Goal: Task Accomplishment & Management: Manage account settings

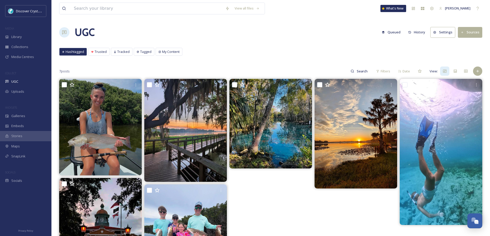
click at [13, 79] on span "UGC" at bounding box center [14, 81] width 7 height 5
click at [441, 31] on button "Settings" at bounding box center [442, 32] width 25 height 11
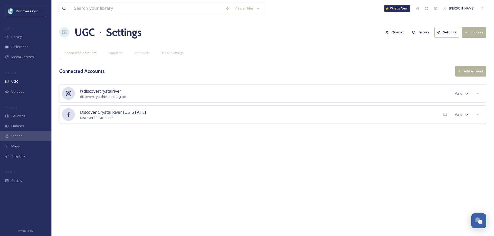
click at [472, 69] on button "Add Account" at bounding box center [470, 71] width 31 height 11
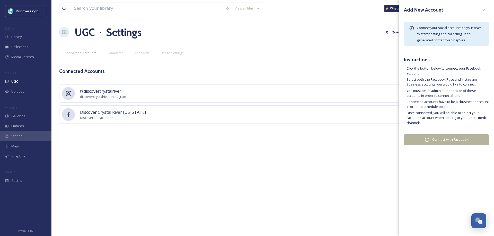
click at [451, 138] on button "Connect with Facebook" at bounding box center [446, 140] width 85 height 11
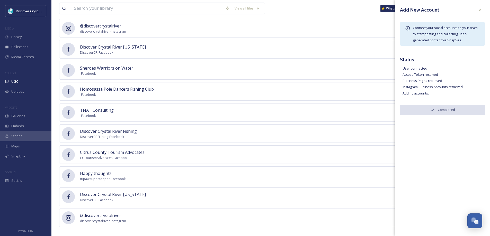
scroll to position [72, 0]
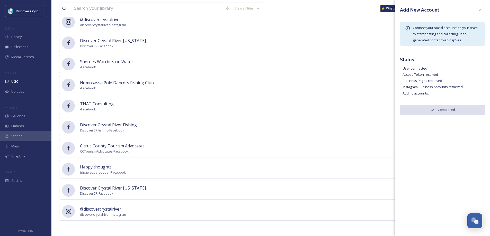
click at [479, 6] on div at bounding box center [480, 9] width 9 height 9
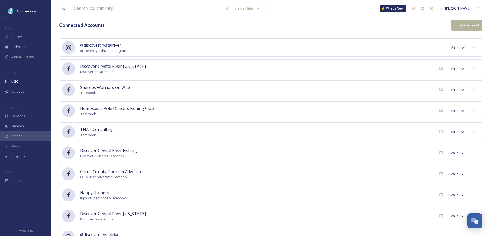
scroll to position [20, 0]
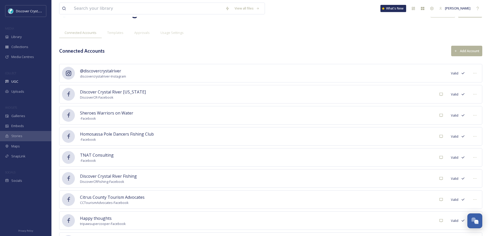
click at [477, 115] on div at bounding box center [474, 115] width 9 height 9
click at [471, 127] on span "Mark as Inactive" at bounding box center [464, 126] width 24 height 5
click at [79, 112] on div "Homosassa Pole Dancers Fishing Club - Facebook Valid" at bounding box center [270, 115] width 423 height 19
click at [113, 112] on span "Homosassa Pole Dancers Fishing Club" at bounding box center [117, 113] width 74 height 6
click at [475, 115] on icon at bounding box center [475, 115] width 4 height 4
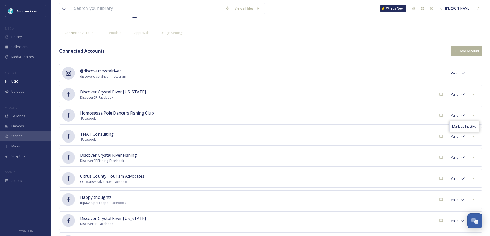
click at [469, 125] on span "Mark as Inactive" at bounding box center [464, 126] width 24 height 5
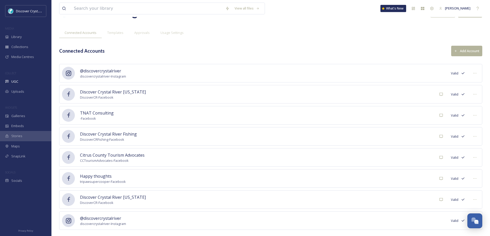
click at [476, 114] on icon at bounding box center [475, 115] width 4 height 4
click at [473, 125] on span "Mark as Inactive" at bounding box center [464, 126] width 24 height 5
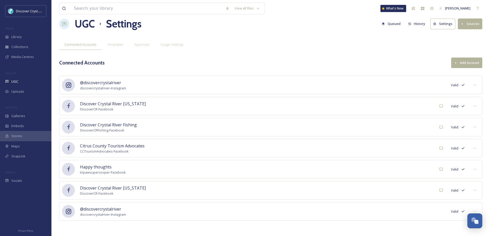
scroll to position [8, 0]
click at [473, 169] on div at bounding box center [474, 169] width 9 height 9
click at [472, 180] on span "Mark as Inactive" at bounding box center [464, 180] width 24 height 5
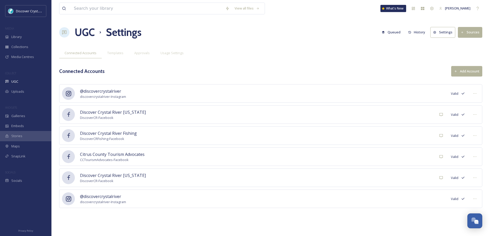
scroll to position [0, 0]
click at [400, 30] on button "Queued" at bounding box center [395, 32] width 24 height 10
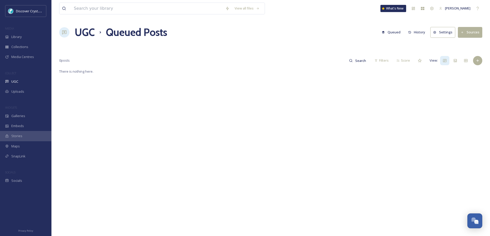
click at [421, 32] on button "History" at bounding box center [417, 32] width 22 height 10
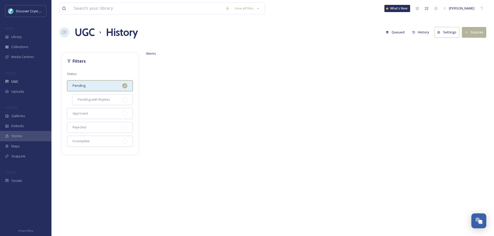
click at [421, 32] on button "History" at bounding box center [421, 32] width 22 height 10
click at [354, 31] on div "UGC History Queued History Settings Sources" at bounding box center [272, 32] width 427 height 15
click at [31, 82] on div "UGC" at bounding box center [25, 82] width 51 height 10
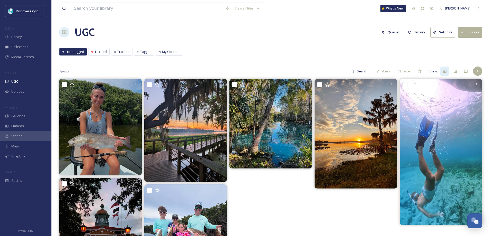
click at [73, 49] on div "Hashtagged" at bounding box center [72, 51] width 27 height 7
click at [473, 30] on button "Sources" at bounding box center [470, 32] width 24 height 11
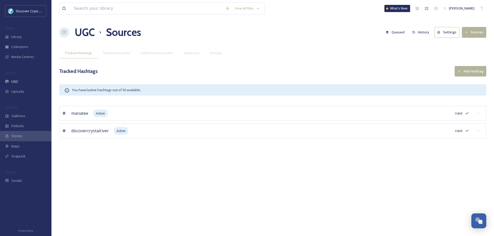
click at [472, 70] on button "Add Hashtag" at bounding box center [471, 71] width 32 height 11
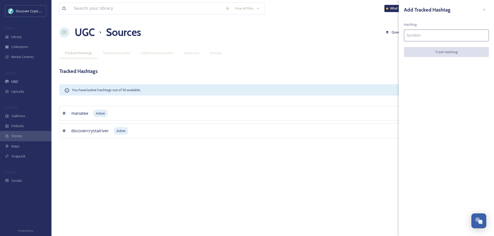
click at [441, 36] on input at bounding box center [446, 36] width 85 height 12
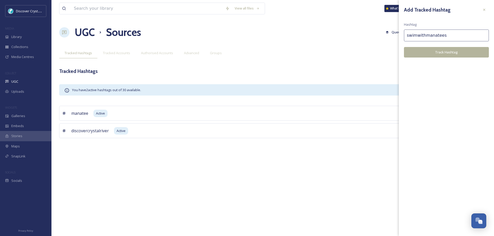
type input "swimwithmanatees"
click at [455, 50] on button "Track Hashtag" at bounding box center [446, 52] width 85 height 11
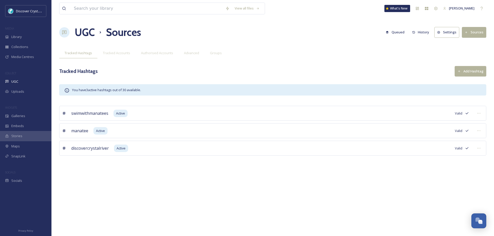
click at [481, 130] on div at bounding box center [478, 130] width 9 height 9
click at [443, 163] on span "Edit Settings" at bounding box center [443, 162] width 19 height 5
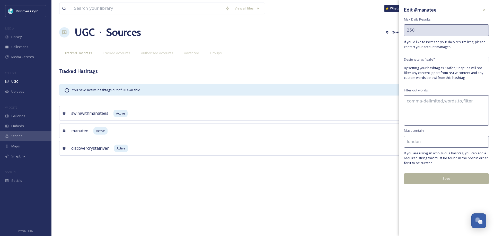
click at [436, 9] on div "Edit # manatee" at bounding box center [446, 9] width 85 height 9
click at [481, 9] on div at bounding box center [484, 9] width 9 height 9
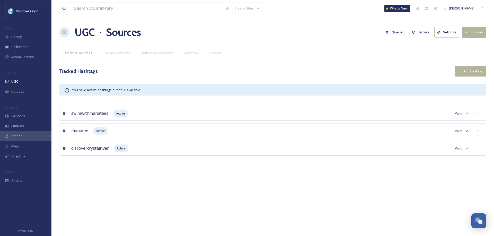
click at [463, 71] on button "Add Hashtag" at bounding box center [471, 71] width 32 height 11
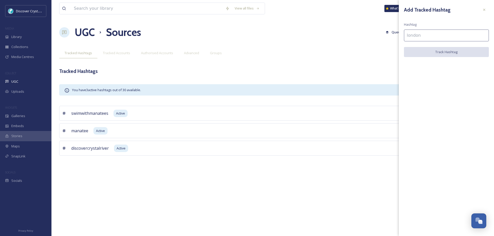
click at [438, 38] on input at bounding box center [446, 36] width 85 height 12
type input "manatees"
click at [443, 50] on button "Track Hashtag" at bounding box center [446, 52] width 85 height 11
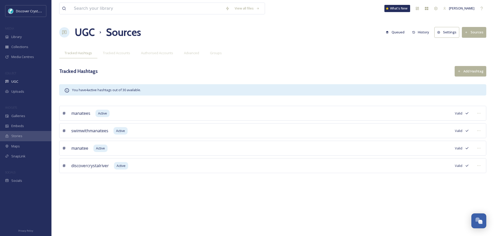
click at [471, 69] on button "Add Hashtag" at bounding box center [471, 71] width 32 height 11
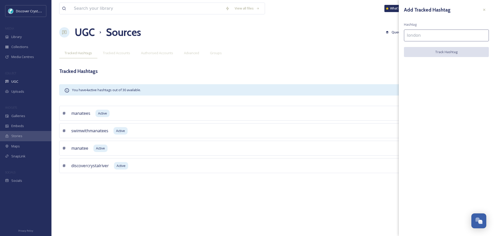
click at [421, 35] on input at bounding box center [446, 36] width 85 height 12
type input "h"
type input "Homosassa"
click at [454, 51] on button "Track Hashtag" at bounding box center [446, 52] width 85 height 11
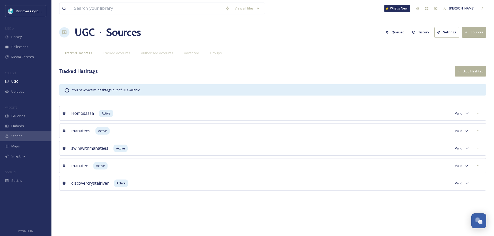
click at [473, 72] on button "Add Hashtag" at bounding box center [471, 71] width 32 height 11
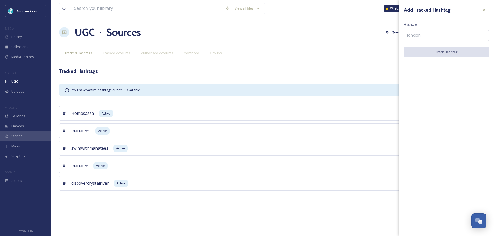
click at [424, 34] on input at bounding box center [446, 36] width 85 height 12
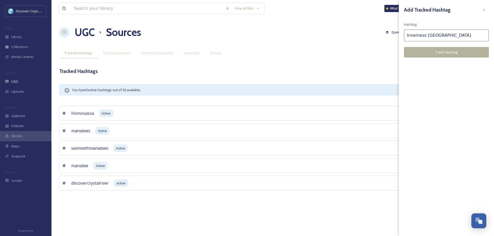
drag, startPoint x: 431, startPoint y: 36, endPoint x: 422, endPoint y: 35, distance: 8.3
click at [422, 35] on input "Inverness [GEOGRAPHIC_DATA]" at bounding box center [446, 36] width 85 height 12
type input "InvernessFL"
click at [445, 51] on button "Track Hashtag" at bounding box center [446, 52] width 85 height 11
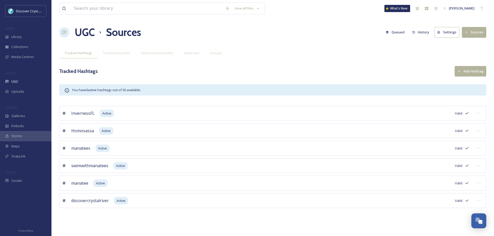
click at [467, 71] on button "Add Hashtag" at bounding box center [471, 71] width 32 height 11
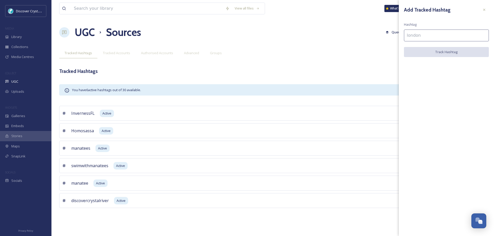
click at [418, 34] on input at bounding box center [446, 36] width 85 height 12
type input "springs"
click at [445, 51] on button "Track Hashtag" at bounding box center [446, 52] width 85 height 11
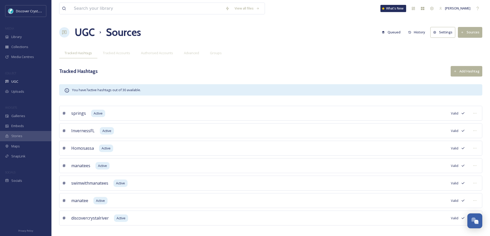
click at [472, 71] on button "Add Hashtag" at bounding box center [467, 71] width 32 height 11
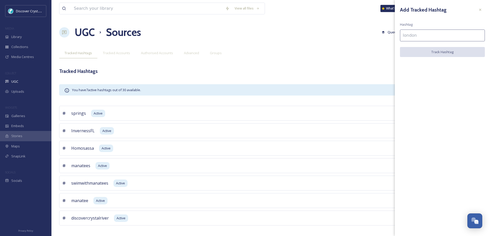
click at [416, 35] on input at bounding box center [442, 36] width 85 height 12
type input "fishing"
click at [442, 52] on button "Track Hashtag" at bounding box center [442, 52] width 85 height 11
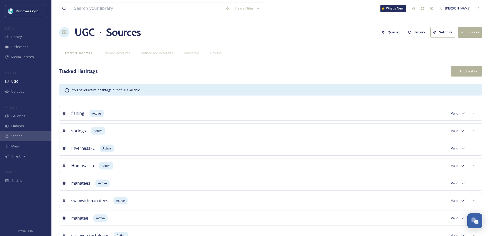
click at [81, 52] on span "Tracked Hashtags" at bounding box center [79, 53] width 28 height 5
click at [84, 30] on h1 "UGC" at bounding box center [85, 32] width 20 height 15
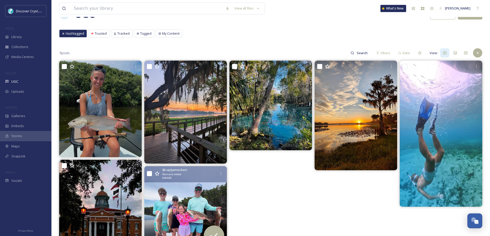
scroll to position [17, 0]
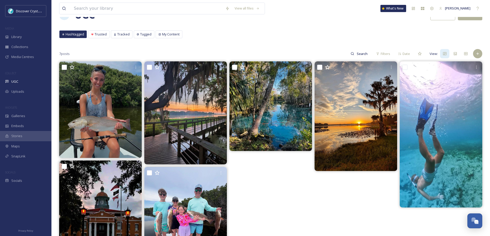
click at [174, 33] on span "My Content" at bounding box center [170, 34] width 17 height 5
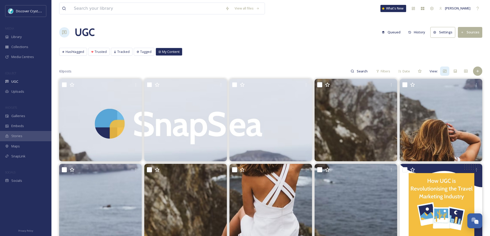
click at [95, 52] on span "Trusted" at bounding box center [101, 51] width 12 height 5
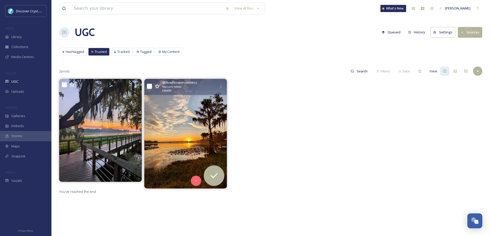
click at [183, 112] on img at bounding box center [185, 134] width 83 height 110
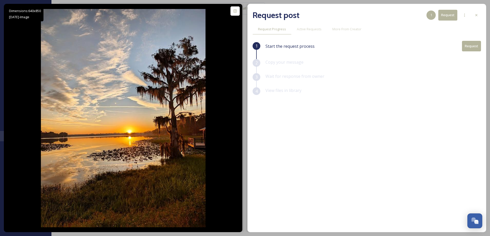
click at [315, 29] on span "Active Requests" at bounding box center [309, 29] width 25 height 5
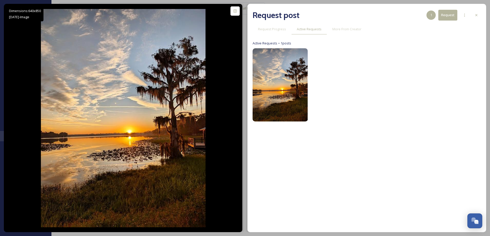
click at [315, 29] on span "Active Requests" at bounding box center [309, 29] width 25 height 5
click at [345, 29] on span "More From Creator" at bounding box center [346, 29] width 29 height 5
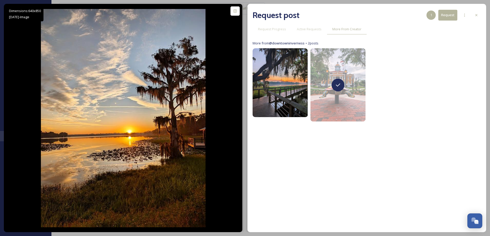
click at [476, 14] on icon at bounding box center [476, 15] width 4 height 4
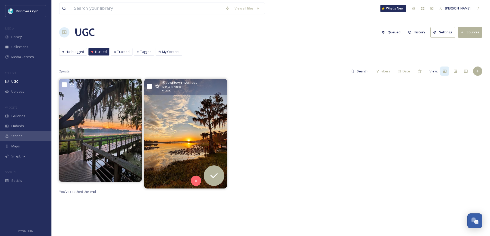
click at [68, 49] on div "Hashtagged" at bounding box center [72, 51] width 27 height 7
